Goal: Connect with others: Connect with others

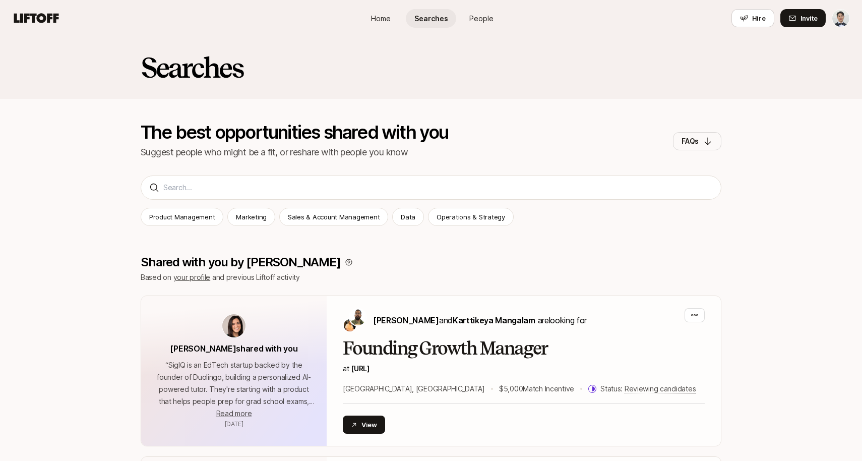
click at [467, 16] on link "People" at bounding box center [481, 18] width 50 height 19
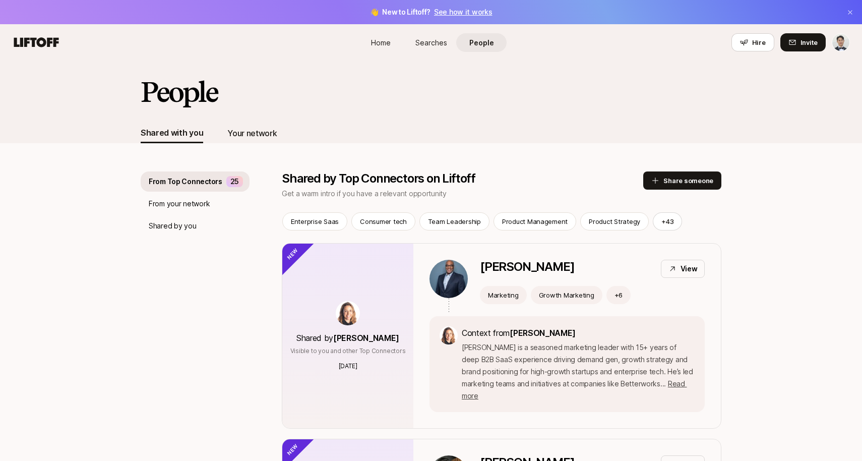
click at [258, 132] on div "Your network" at bounding box center [251, 133] width 49 height 13
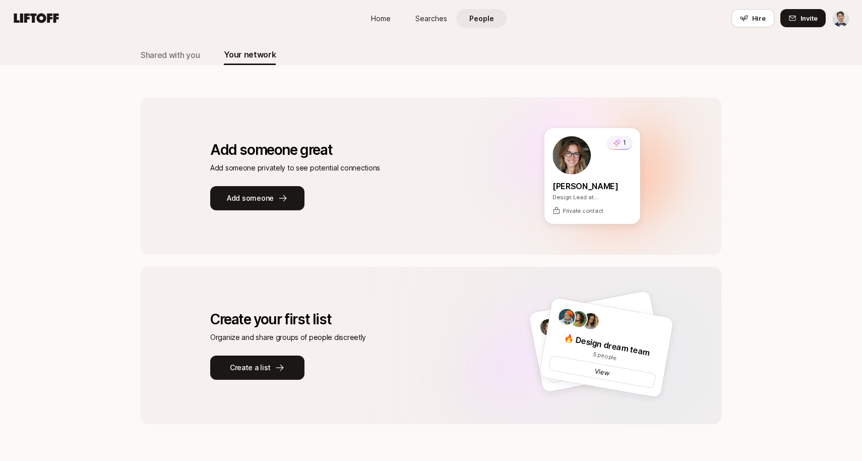
scroll to position [79, 0]
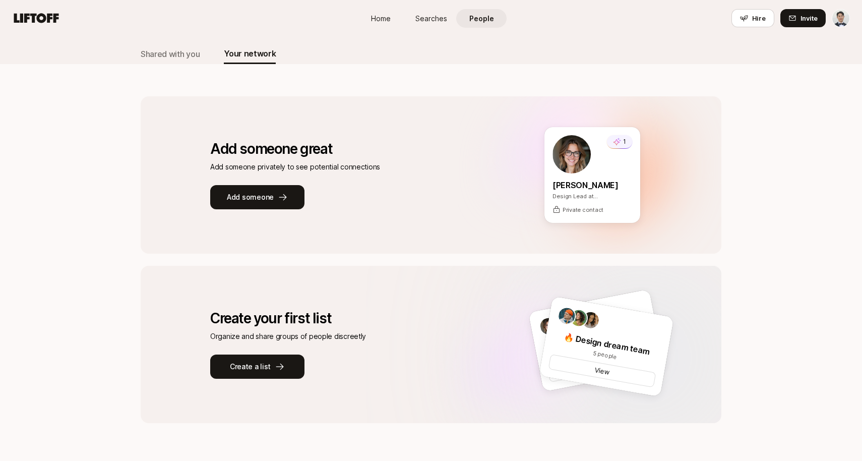
click at [280, 218] on div "Add someone great Add someone great Add someone privately to see potential conn…" at bounding box center [328, 174] width 237 height 125
click at [271, 197] on button "Add someone" at bounding box center [257, 197] width 94 height 24
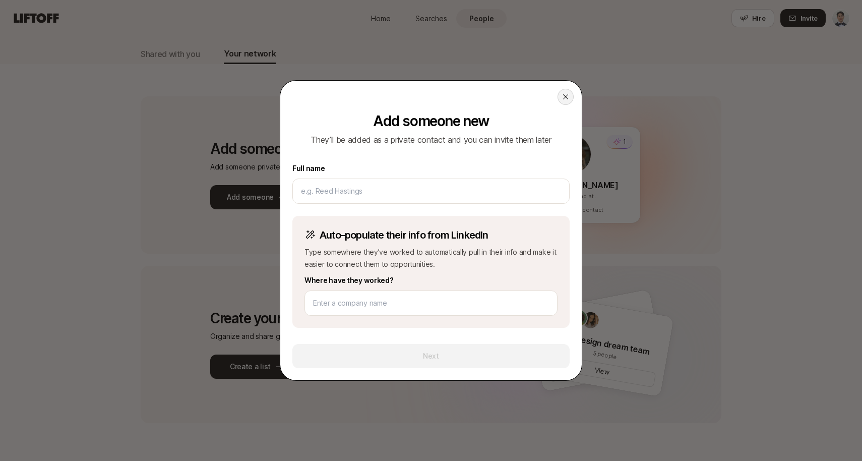
click at [564, 89] on div at bounding box center [566, 97] width 16 height 16
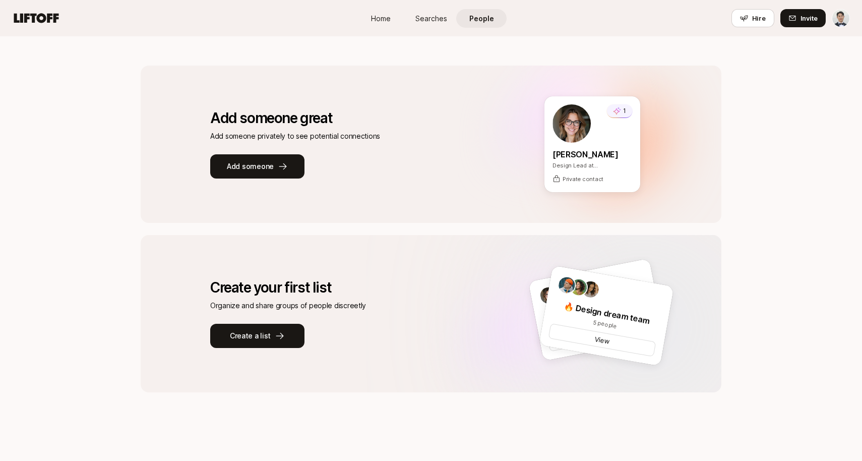
scroll to position [0, 0]
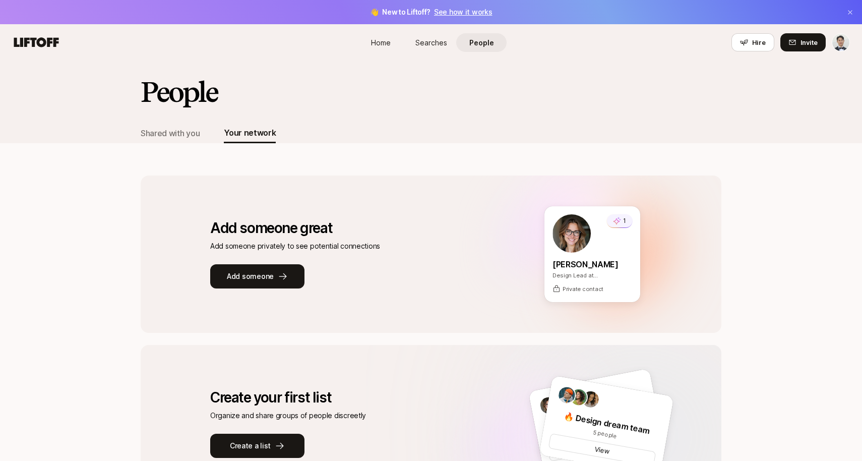
click at [207, 127] on div "Shared with you Your network" at bounding box center [208, 133] width 135 height 20
click at [194, 136] on div "Shared with you" at bounding box center [170, 133] width 59 height 13
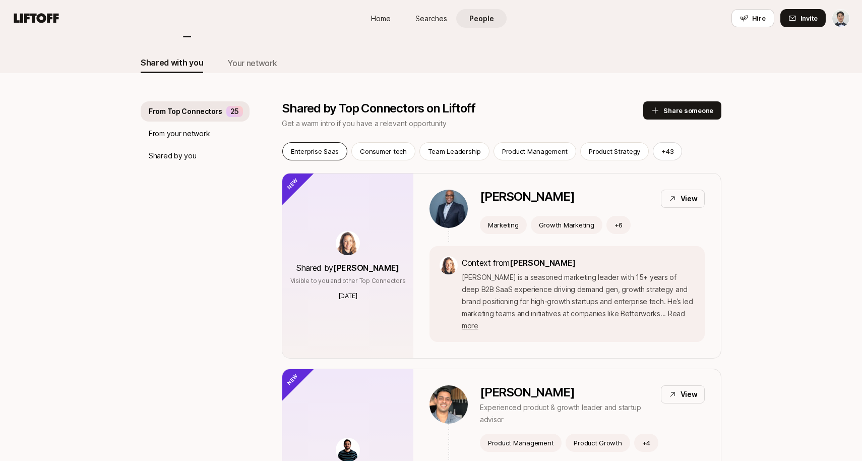
scroll to position [76, 0]
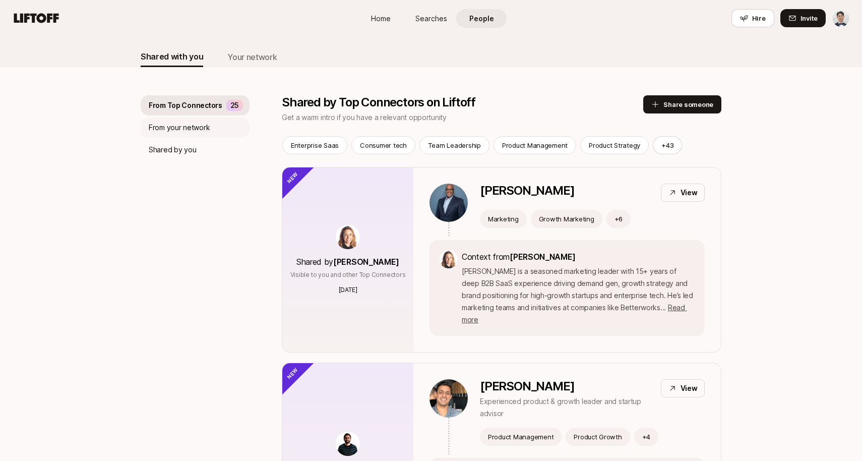
click at [214, 128] on div "From your network" at bounding box center [195, 127] width 109 height 20
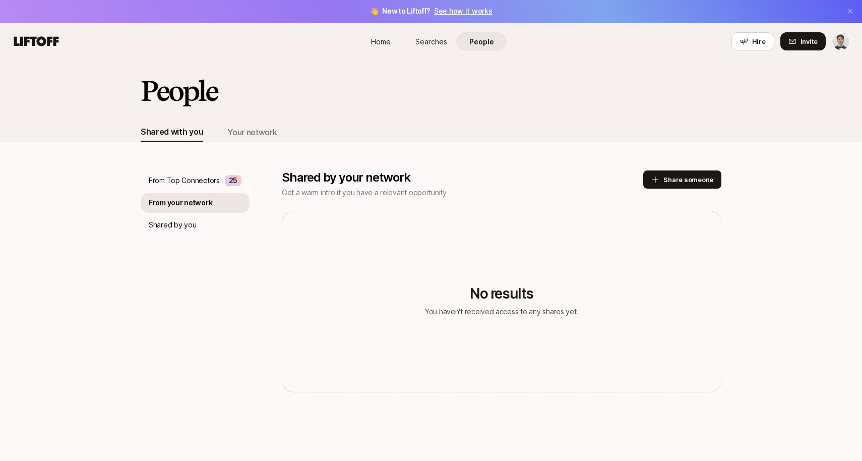
scroll to position [1, 0]
click at [216, 178] on p "From Top Connectors" at bounding box center [184, 180] width 71 height 12
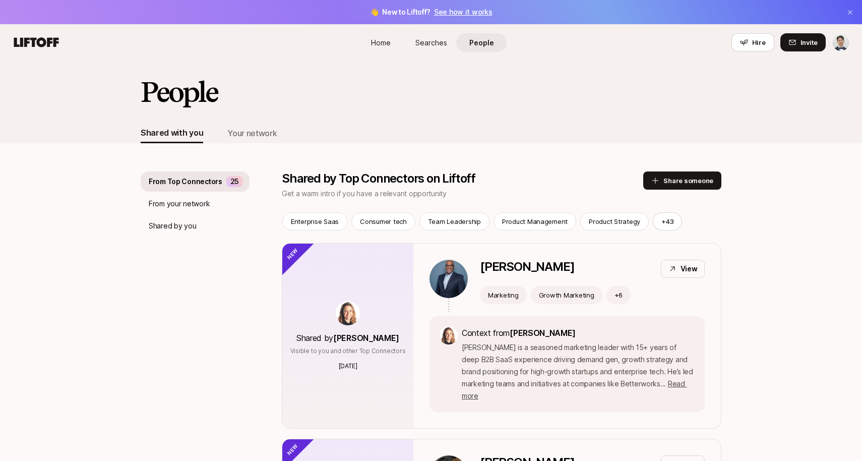
click at [384, 38] on span "Home" at bounding box center [381, 42] width 20 height 11
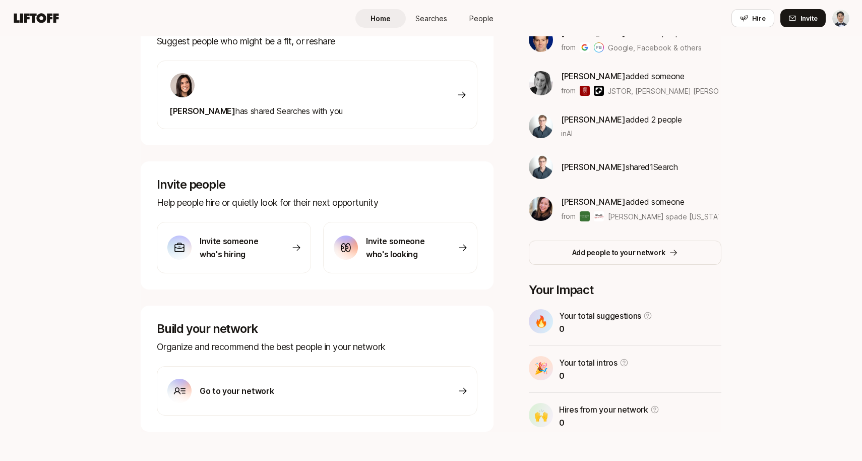
scroll to position [211, 0]
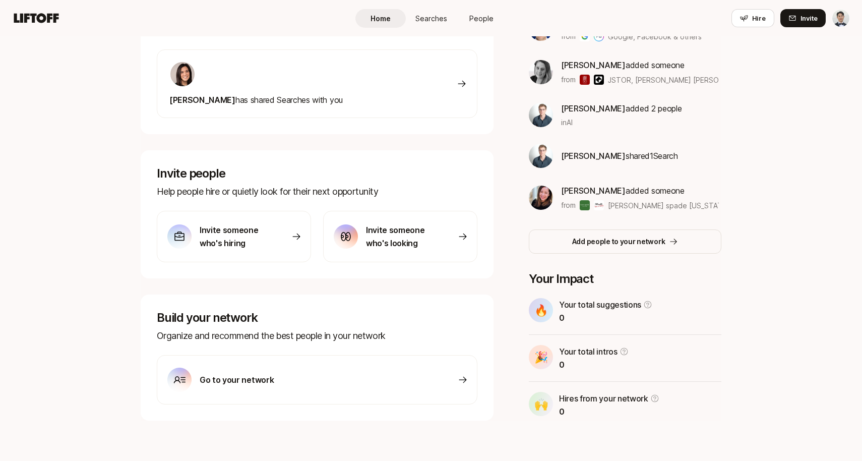
click at [225, 363] on div "Go to your network" at bounding box center [317, 379] width 321 height 49
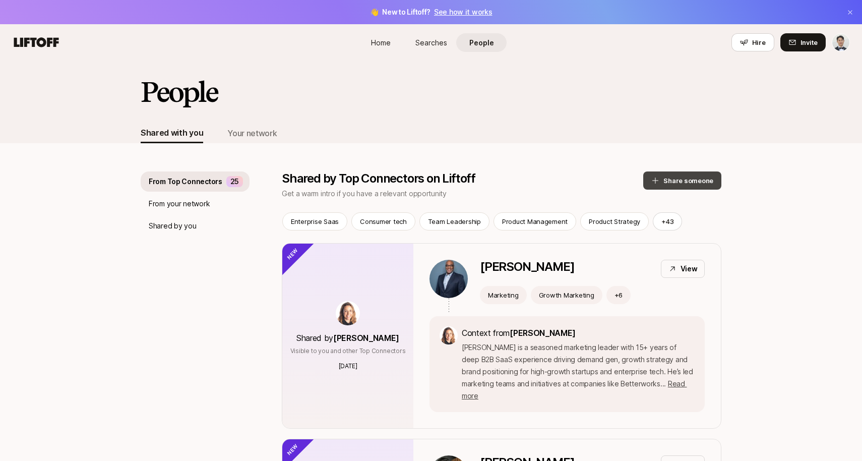
click at [697, 182] on button "Share someone" at bounding box center [682, 180] width 78 height 18
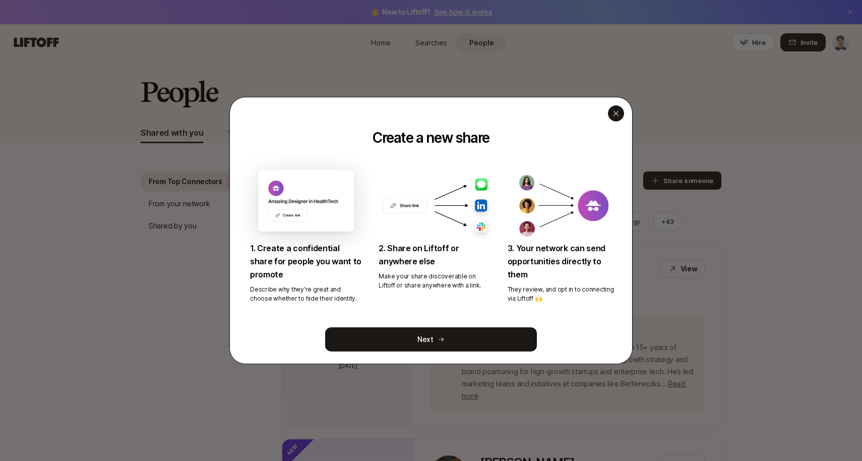
click at [613, 112] on icon "button" at bounding box center [616, 113] width 8 height 8
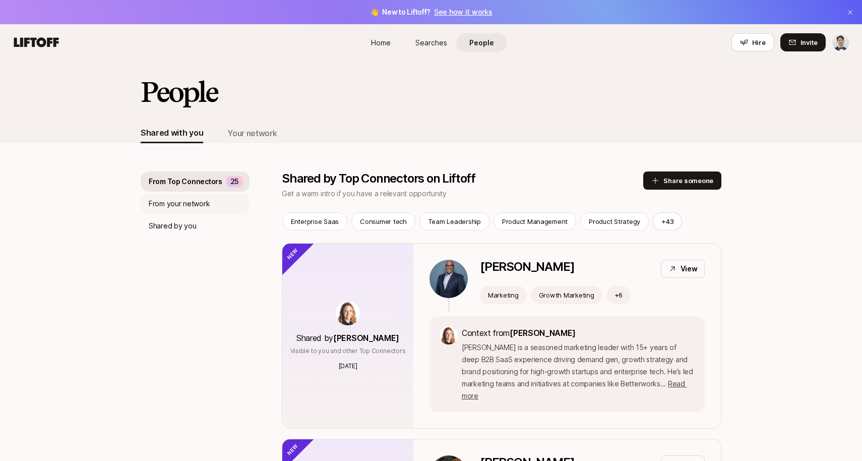
click at [217, 206] on div "From your network" at bounding box center [195, 204] width 109 height 20
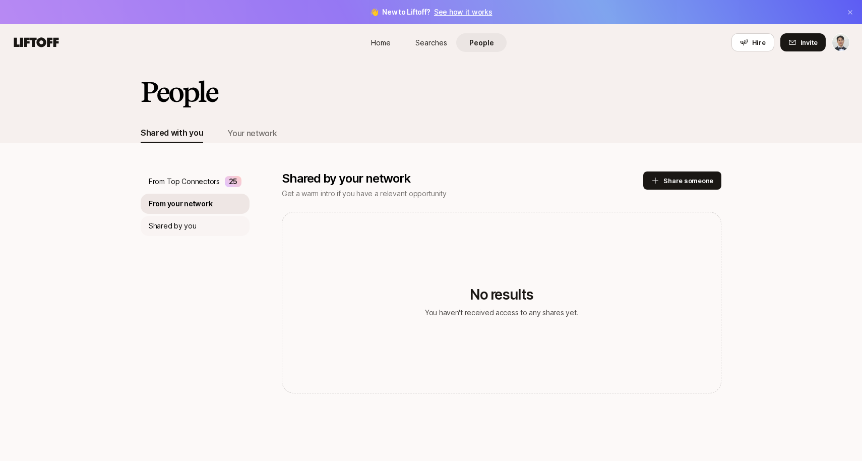
click at [193, 225] on p "Shared by you" at bounding box center [172, 226] width 47 height 12
